Goal: Share content: Share content

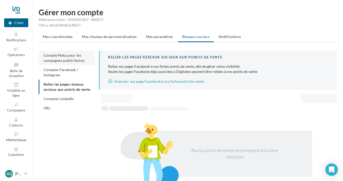
click at [69, 53] on span "Compte Meta pour les campagnes publicitaires" at bounding box center [63, 58] width 41 height 10
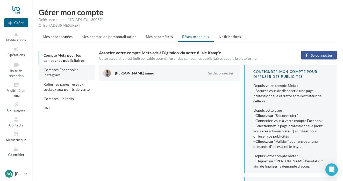
click at [67, 71] on span "Comptes Facebook / Instagram" at bounding box center [60, 73] width 34 height 10
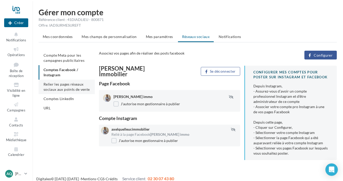
click at [80, 85] on span "Relier les pages réseaux sociaux aux points de vente" at bounding box center [66, 87] width 46 height 10
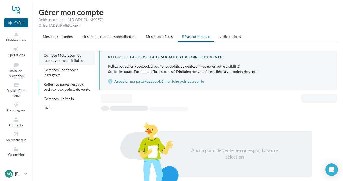
click at [76, 61] on span "Compte Meta pour les campagnes publicitaires" at bounding box center [63, 58] width 41 height 10
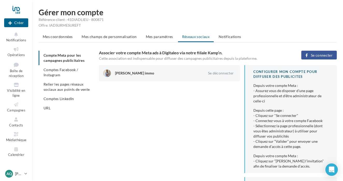
click at [17, 13] on div at bounding box center [16, 9] width 24 height 13
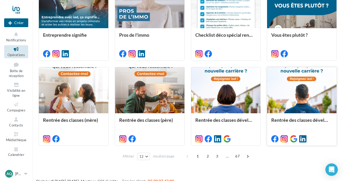
scroll to position [250, 0]
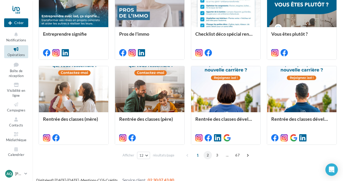
click at [207, 155] on span "2" at bounding box center [207, 155] width 8 height 8
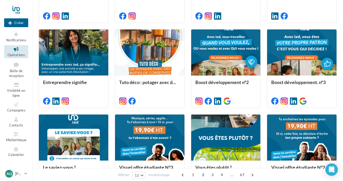
scroll to position [203, 0]
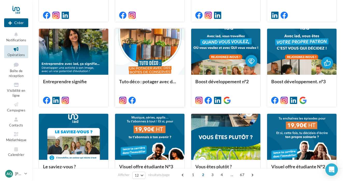
click at [154, 48] on div at bounding box center [149, 52] width 69 height 47
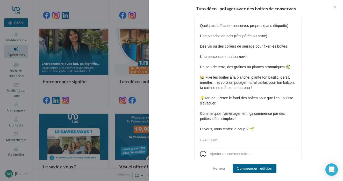
scroll to position [286, 0]
click at [221, 168] on button "Fermer" at bounding box center [219, 168] width 17 height 6
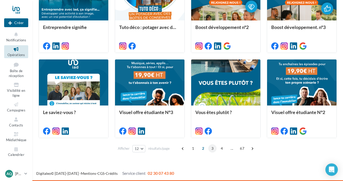
click at [211, 150] on span "3" at bounding box center [212, 148] width 8 height 8
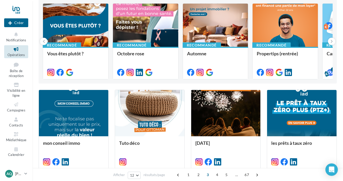
scroll to position [54, 0]
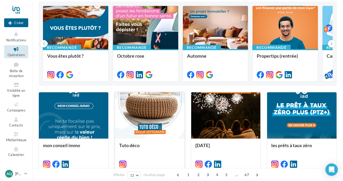
click at [162, 114] on div at bounding box center [149, 115] width 69 height 47
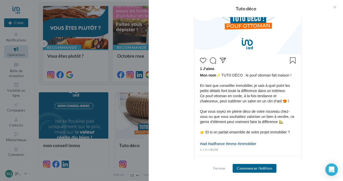
scroll to position [185, 0]
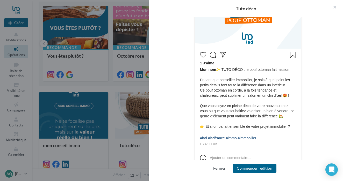
click at [218, 167] on button "Fermer" at bounding box center [219, 168] width 17 height 6
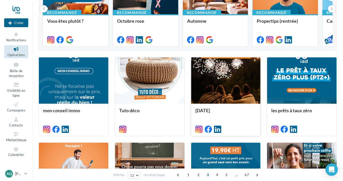
scroll to position [102, 0]
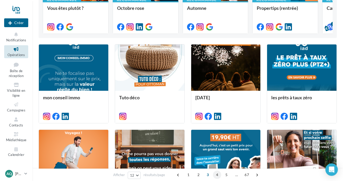
click at [216, 176] on span "4" at bounding box center [217, 175] width 8 height 8
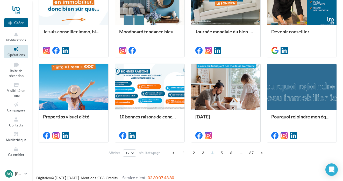
scroll to position [256, 0]
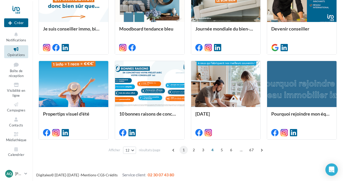
click at [185, 149] on span "1" at bounding box center [183, 150] width 8 height 8
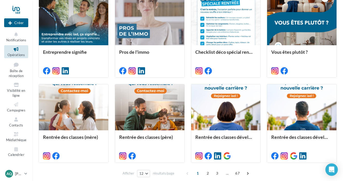
scroll to position [240, 0]
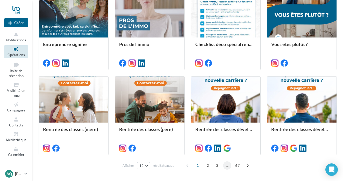
click at [226, 167] on span "..." at bounding box center [227, 165] width 8 height 8
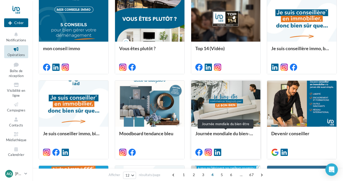
scroll to position [151, 0]
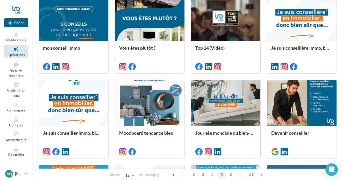
click at [221, 174] on span "5" at bounding box center [221, 175] width 8 height 8
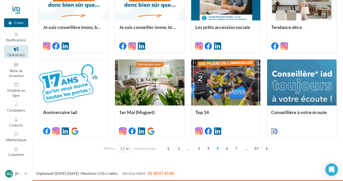
scroll to position [257, 0]
click at [227, 150] on span "6" at bounding box center [226, 148] width 8 height 8
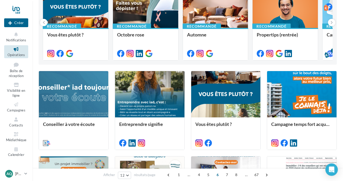
scroll to position [73, 0]
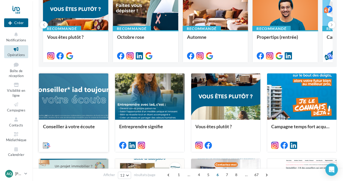
click at [71, 96] on div at bounding box center [73, 96] width 69 height 47
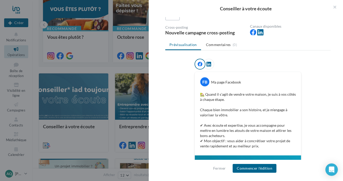
scroll to position [45, 0]
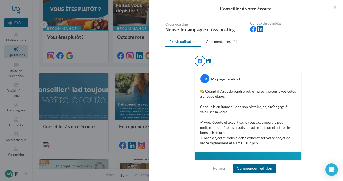
click at [210, 59] on icon at bounding box center [208, 61] width 5 height 5
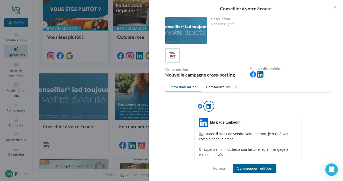
click at [200, 105] on icon at bounding box center [199, 106] width 5 height 5
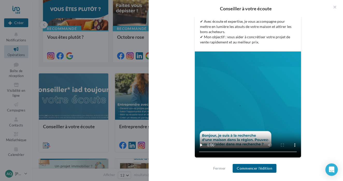
scroll to position [146, 0]
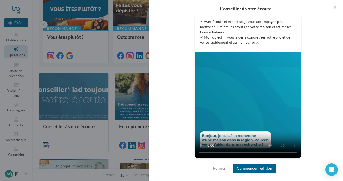
click at [203, 58] on video at bounding box center [248, 105] width 106 height 106
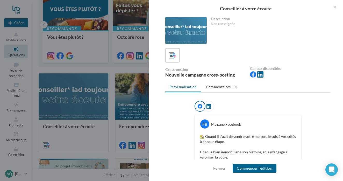
scroll to position [0, 0]
click at [257, 167] on button "Commencer l'édition" at bounding box center [254, 168] width 44 height 9
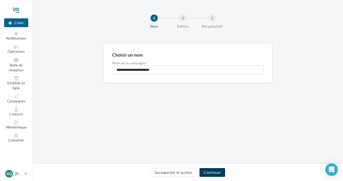
click at [216, 171] on button "Continuer" at bounding box center [212, 172] width 26 height 9
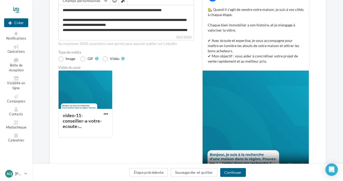
scroll to position [93, 0]
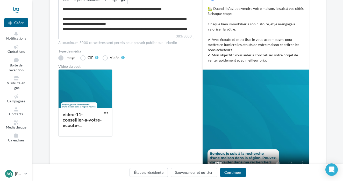
click at [59, 58] on label "Image" at bounding box center [67, 57] width 18 height 5
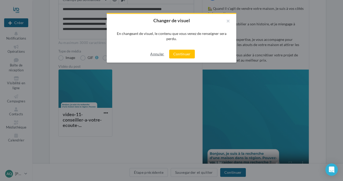
click at [153, 56] on button "Annuler" at bounding box center [157, 54] width 18 height 6
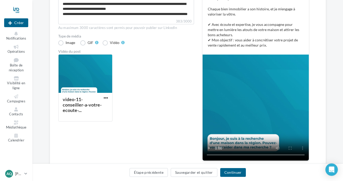
scroll to position [101, 0]
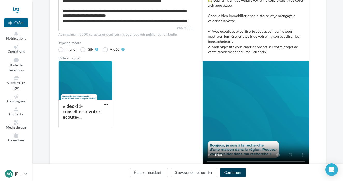
click at [236, 170] on button "Continuer" at bounding box center [233, 172] width 26 height 9
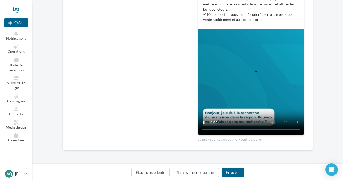
scroll to position [128, 0]
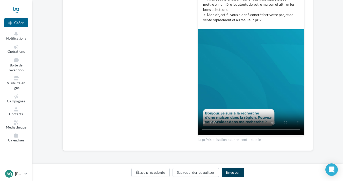
click at [232, 170] on button "Envoyer" at bounding box center [232, 172] width 22 height 9
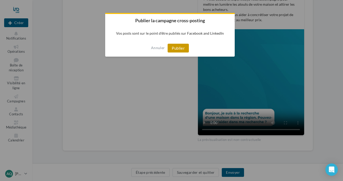
click at [184, 51] on button "Publier" at bounding box center [177, 48] width 21 height 9
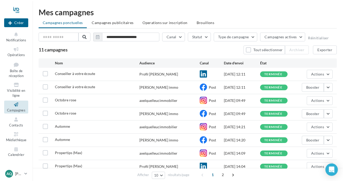
click at [19, 12] on div at bounding box center [16, 9] width 24 height 13
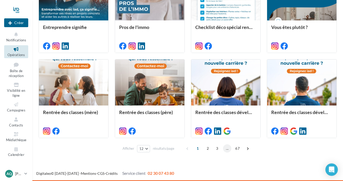
click at [226, 150] on span "..." at bounding box center [227, 148] width 8 height 8
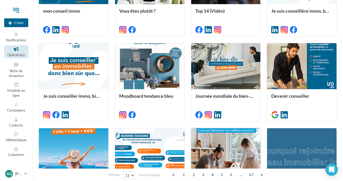
scroll to position [196, 0]
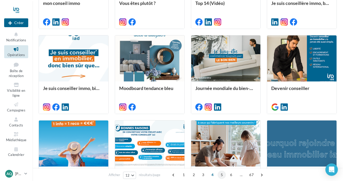
click at [223, 175] on span "5" at bounding box center [221, 175] width 8 height 8
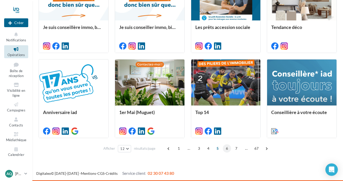
click at [226, 149] on span "6" at bounding box center [226, 148] width 8 height 8
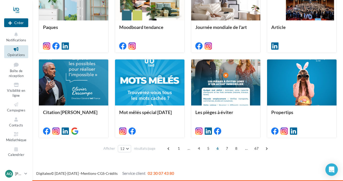
scroll to position [257, 0]
click at [226, 150] on span "7" at bounding box center [226, 148] width 8 height 8
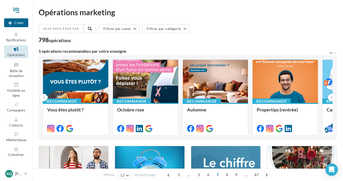
scroll to position [0, 0]
click at [16, 6] on div at bounding box center [16, 9] width 24 height 13
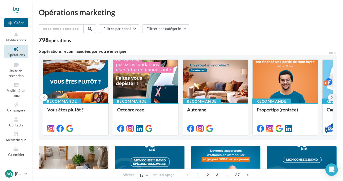
click at [331, 99] on icon at bounding box center [331, 97] width 2 height 5
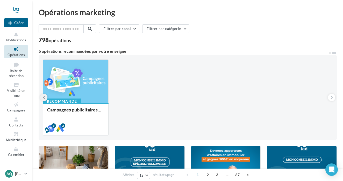
click at [45, 99] on button at bounding box center [43, 97] width 7 height 7
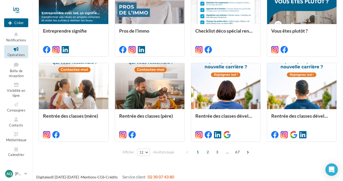
scroll to position [256, 0]
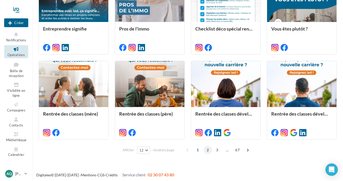
click at [206, 149] on span "2" at bounding box center [207, 150] width 8 height 8
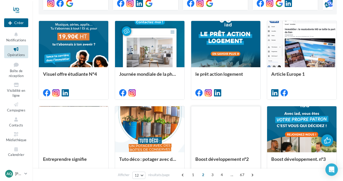
scroll to position [121, 0]
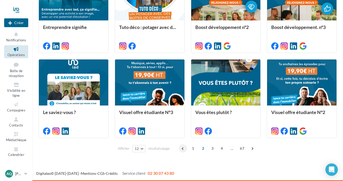
click at [182, 151] on span at bounding box center [183, 148] width 8 height 8
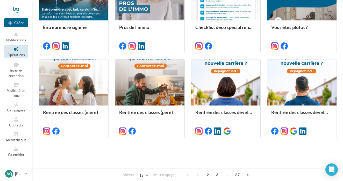
scroll to position [125, 0]
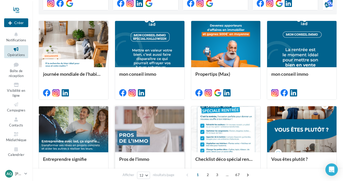
click at [157, 123] on div at bounding box center [149, 129] width 69 height 47
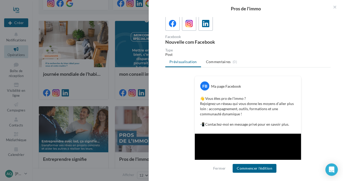
scroll to position [44, 0]
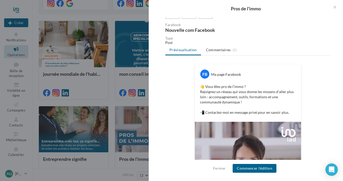
click at [130, 137] on div at bounding box center [171, 90] width 343 height 181
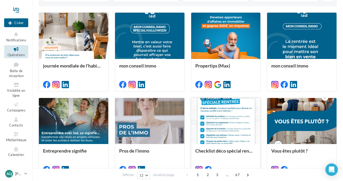
scroll to position [134, 0]
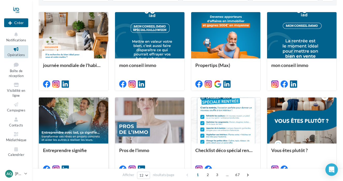
click at [79, 123] on div at bounding box center [73, 121] width 69 height 47
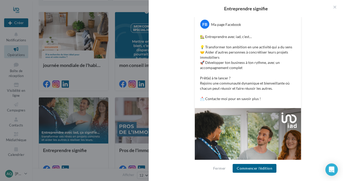
scroll to position [94, 0]
click at [128, 93] on div at bounding box center [171, 90] width 343 height 181
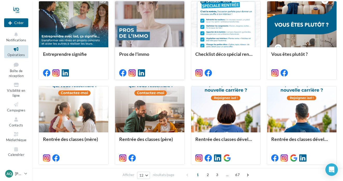
scroll to position [234, 0]
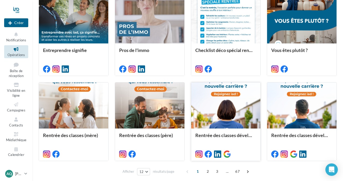
click at [230, 115] on div at bounding box center [225, 106] width 69 height 47
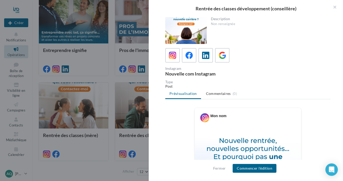
click at [146, 105] on div at bounding box center [171, 90] width 343 height 181
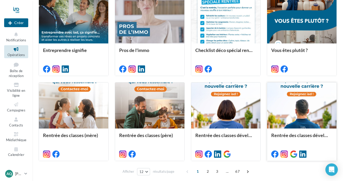
click at [297, 105] on div at bounding box center [301, 106] width 69 height 47
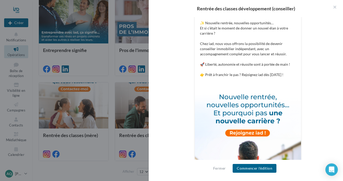
scroll to position [108, 0]
click at [104, 181] on div "Rentrée des classes développement (conseiller) Description Non renseignée Faceb…" at bounding box center [188, 182] width 298 height 0
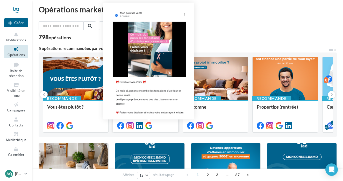
scroll to position [0, 0]
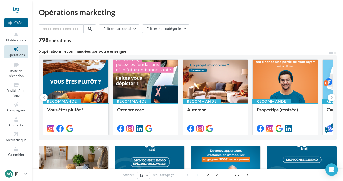
click at [88, 89] on div at bounding box center [75, 82] width 65 height 44
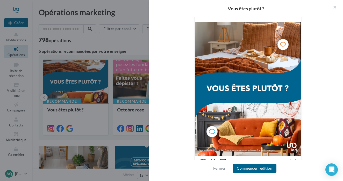
scroll to position [104, 0]
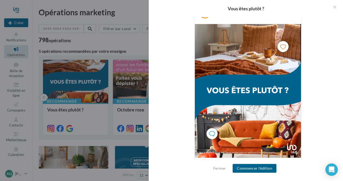
click at [149, 91] on div "Description Non renseignée Instagram Nouvelle com Instagram Type Post Prévisual…" at bounding box center [248, 90] width 198 height 147
click at [130, 95] on div at bounding box center [171, 90] width 343 height 181
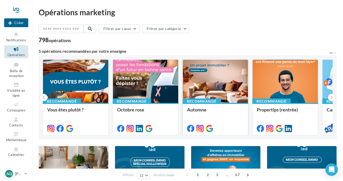
click at [213, 78] on div at bounding box center [215, 82] width 65 height 44
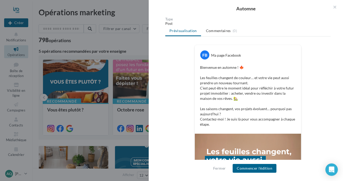
scroll to position [68, 0]
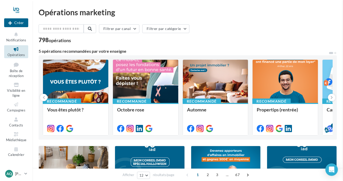
click at [116, 115] on div at bounding box center [171, 90] width 343 height 181
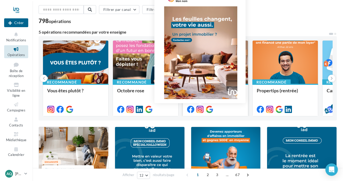
scroll to position [24, 0]
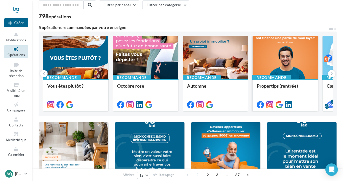
click at [295, 62] on div at bounding box center [284, 58] width 65 height 44
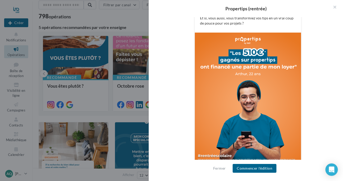
scroll to position [157, 0]
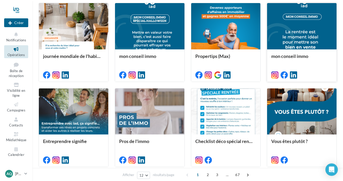
scroll to position [149, 0]
